Goal: Task Accomplishment & Management: Use online tool/utility

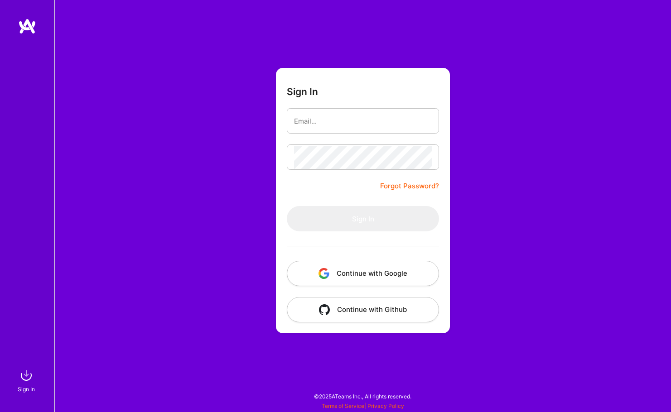
click at [338, 138] on form "Sign In Forgot Password? Sign In Continue with Google Continue with Github" at bounding box center [363, 200] width 174 height 265
click at [331, 121] on input "email" at bounding box center [363, 121] width 138 height 23
type input "[PERSON_NAME][EMAIL_ADDRESS][PERSON_NAME][DOMAIN_NAME]"
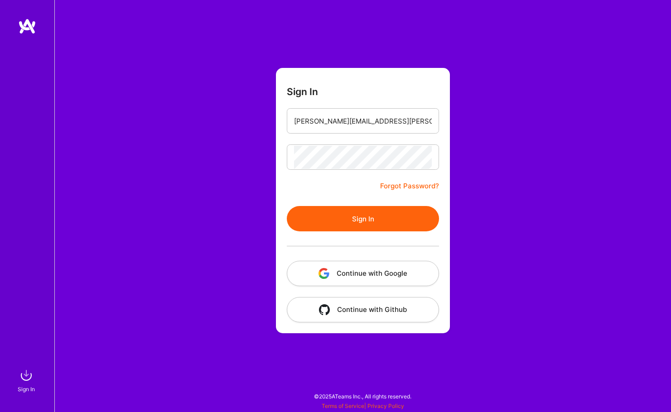
click at [383, 214] on button "Sign In" at bounding box center [363, 218] width 152 height 25
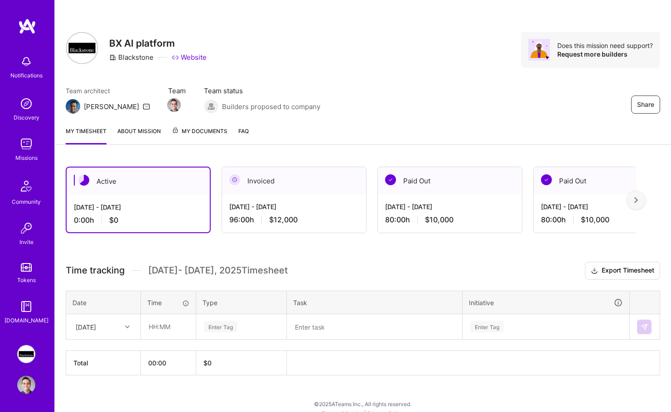
click at [134, 209] on div "[DATE] - [DATE]" at bounding box center [138, 207] width 129 height 10
